Goal: Task Accomplishment & Management: Use online tool/utility

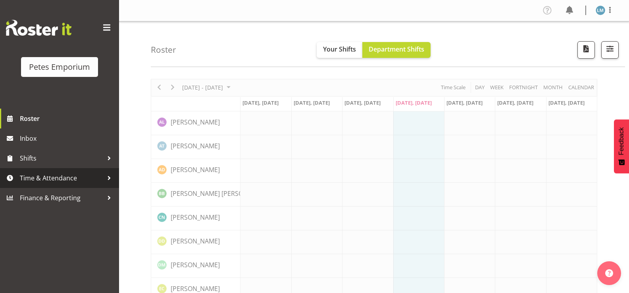
click at [90, 178] on span "Time & Attendance" at bounding box center [61, 178] width 83 height 12
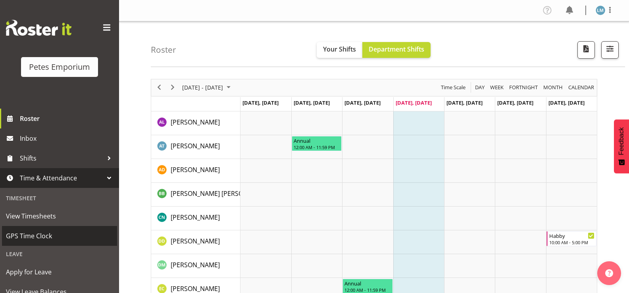
click at [74, 232] on span "GPS Time Clock" at bounding box center [59, 236] width 107 height 12
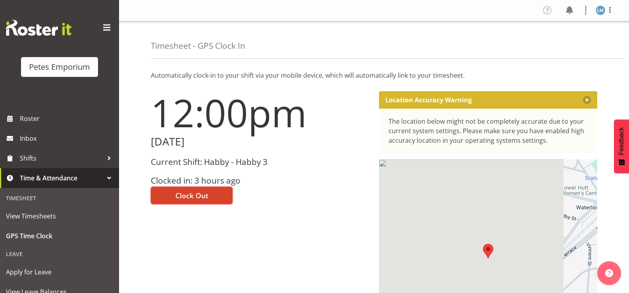
click at [194, 194] on span "Clock Out" at bounding box center [191, 195] width 33 height 10
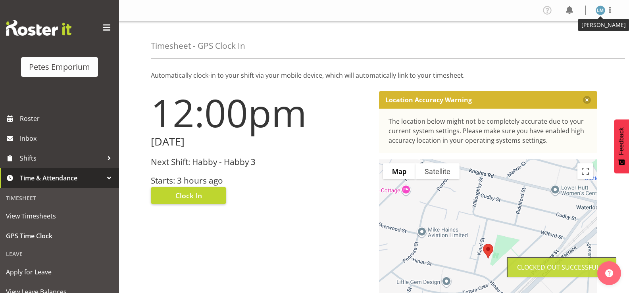
click at [599, 8] on img at bounding box center [600, 11] width 10 height 10
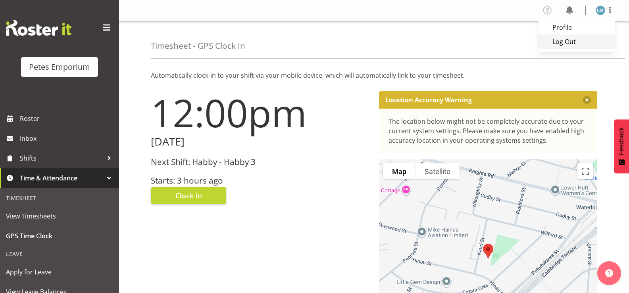
click at [559, 42] on link "Log Out" at bounding box center [576, 41] width 76 height 14
